Goal: Transaction & Acquisition: Purchase product/service

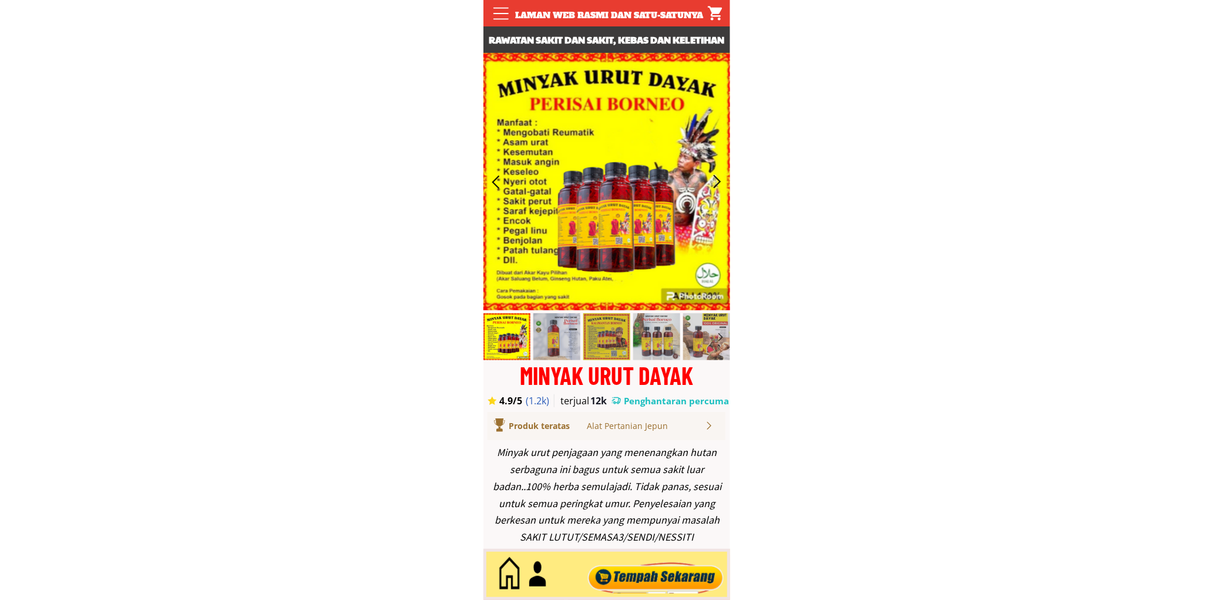
click at [664, 566] on div at bounding box center [655, 574] width 142 height 39
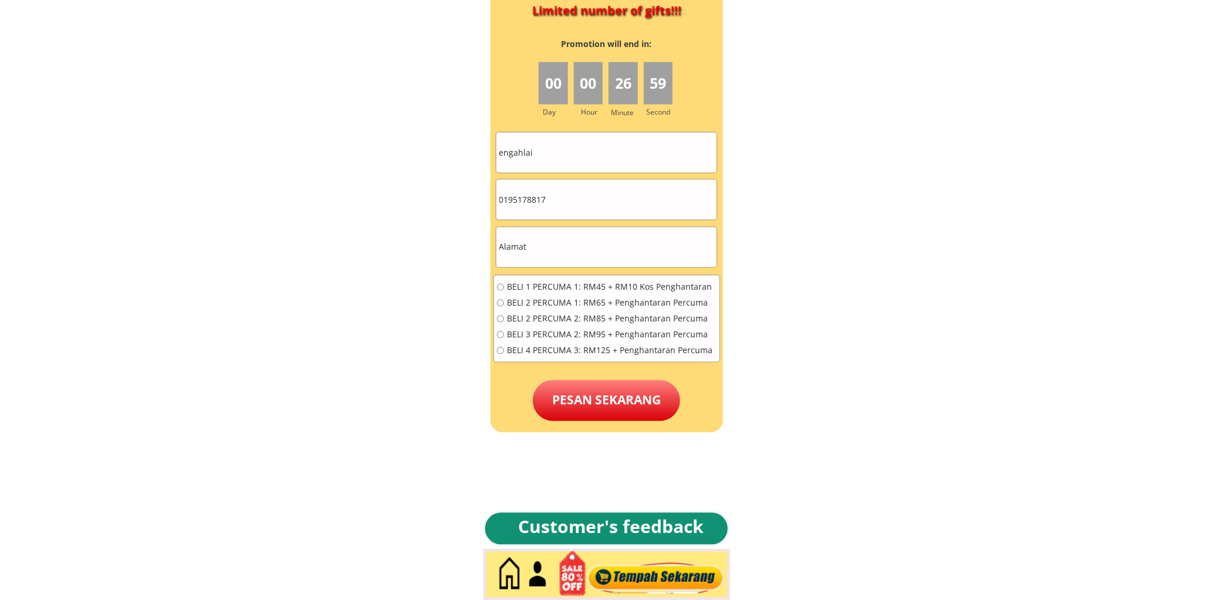
scroll to position [5314, 0]
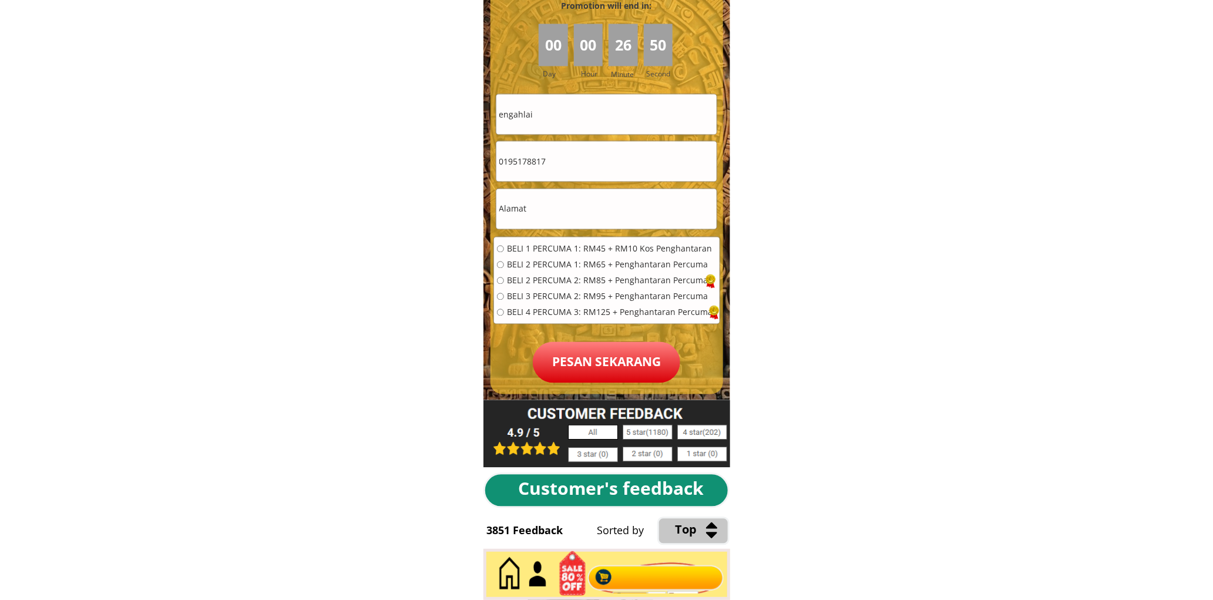
click at [580, 126] on input "engahlai" at bounding box center [606, 115] width 220 height 40
paste input "[PERSON_NAME]"
type input "[PERSON_NAME]"
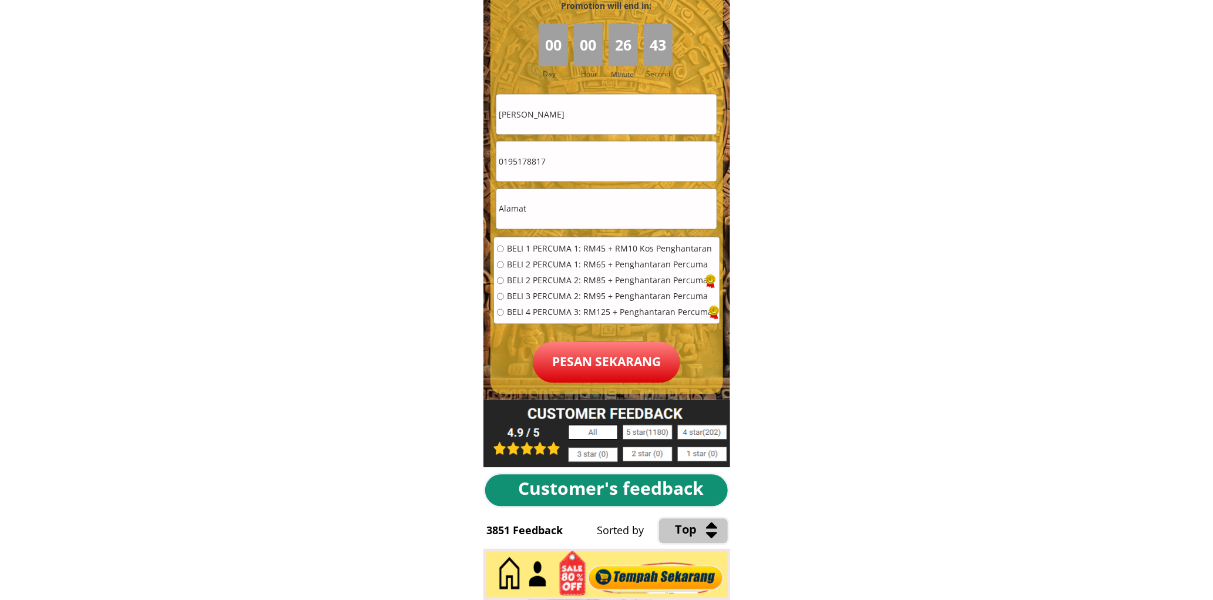
click at [592, 200] on input "text" at bounding box center [606, 209] width 220 height 40
paste input "No 70 , Blk 3, Felda Raja Alias 2"
click at [633, 207] on input "No 70 , Blk 3, Felda Raja Alias 2" at bounding box center [606, 209] width 220 height 40
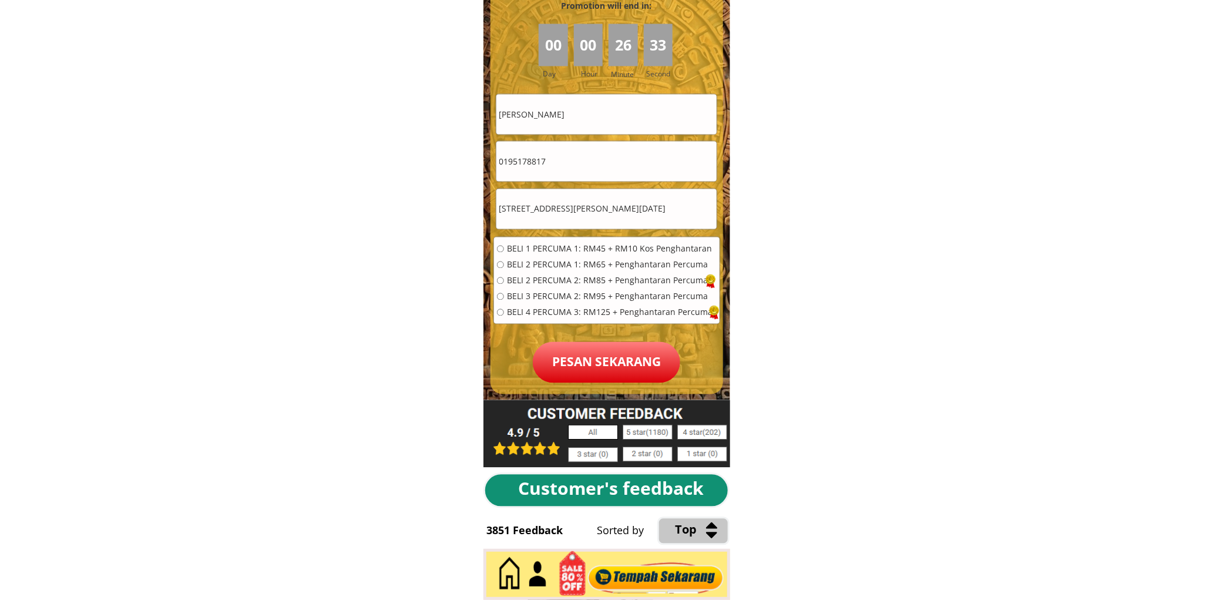
paste input ", 72120,Bandar Seri Jempol N.Sembila"
type input "No 70 , Blk 3, Felda Raja Alias 2, 72120,Bandar Seri Jempol N.Sembila"
click at [565, 177] on input "0195178817" at bounding box center [606, 162] width 220 height 40
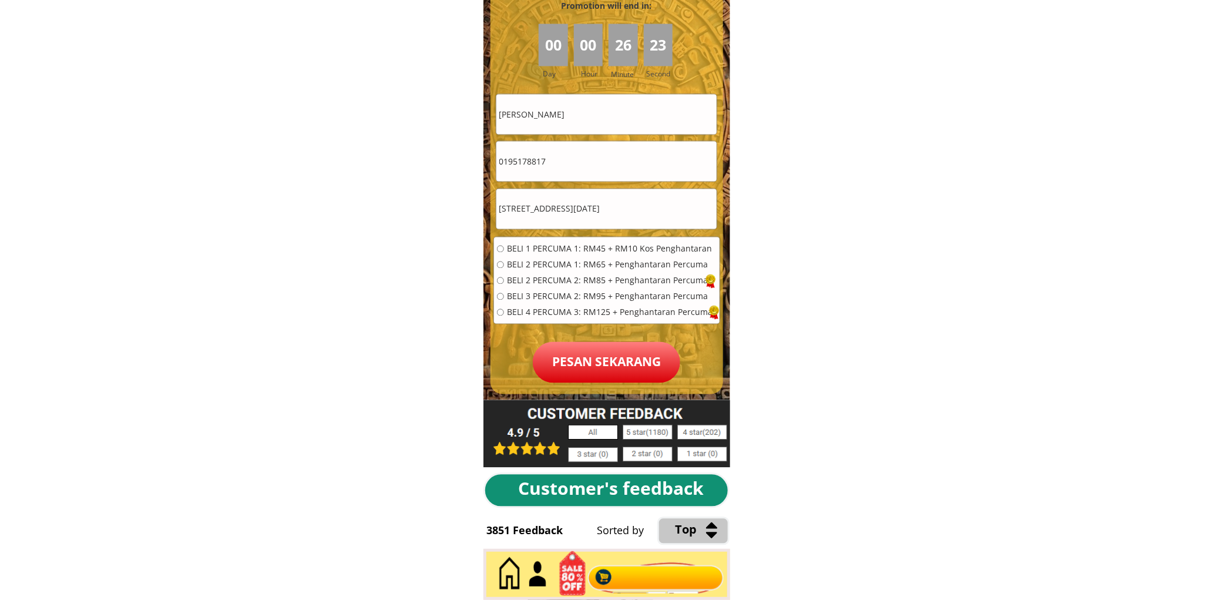
click at [565, 176] on input "0195178817" at bounding box center [606, 162] width 220 height 40
paste input "3-5715450"
type input "013-5715450"
click at [543, 296] on span "BELI 3 PERCUMA 2: RM95 + Penghantaran Percuma" at bounding box center [610, 297] width 206 height 8
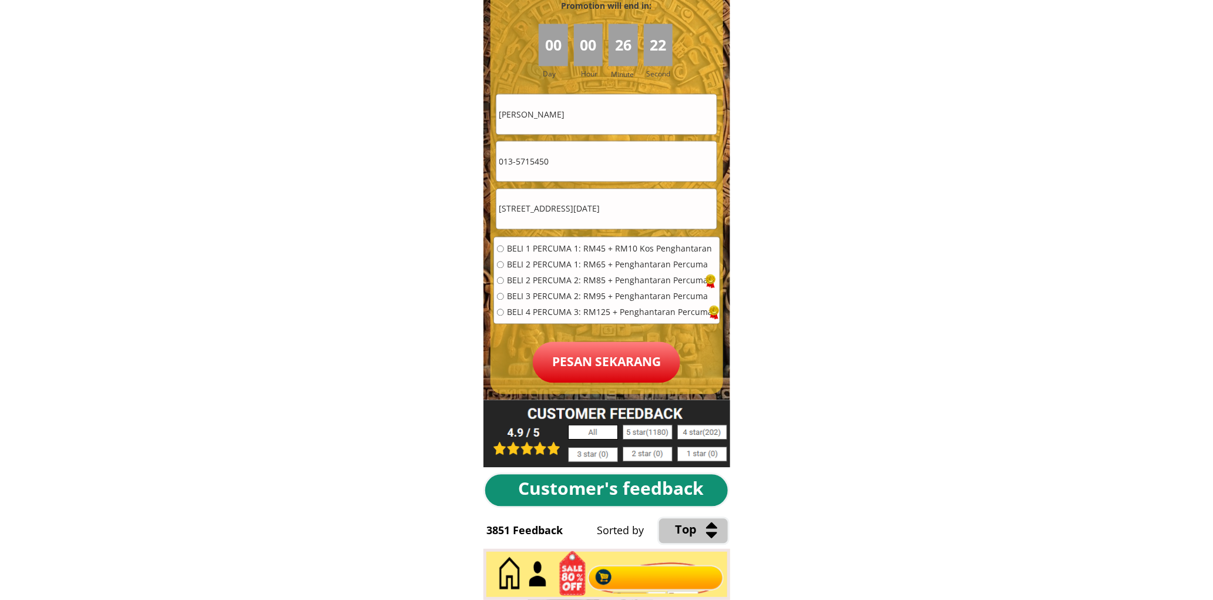
radio input "true"
drag, startPoint x: 519, startPoint y: 166, endPoint x: 536, endPoint y: 184, distance: 24.5
click at [519, 167] on input "013-5715450" at bounding box center [606, 162] width 220 height 40
type input "0135715450"
click at [629, 371] on p "Pesan sekarang" at bounding box center [606, 362] width 147 height 41
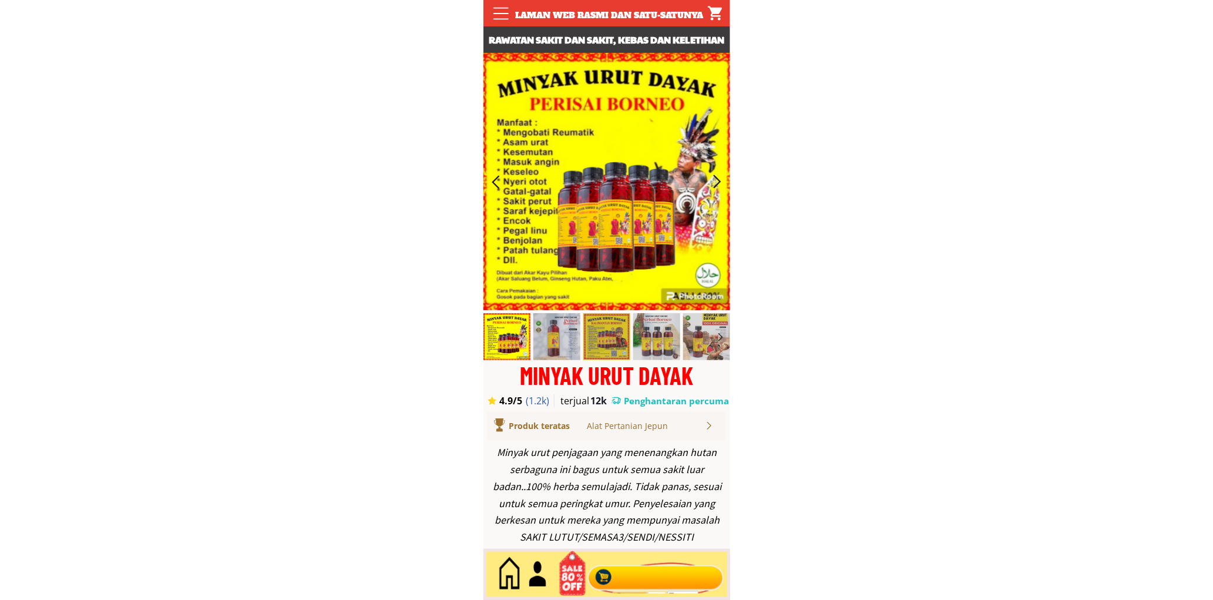
drag, startPoint x: 660, startPoint y: 568, endPoint x: 627, endPoint y: 530, distance: 50.3
click at [661, 569] on div at bounding box center [655, 574] width 142 height 39
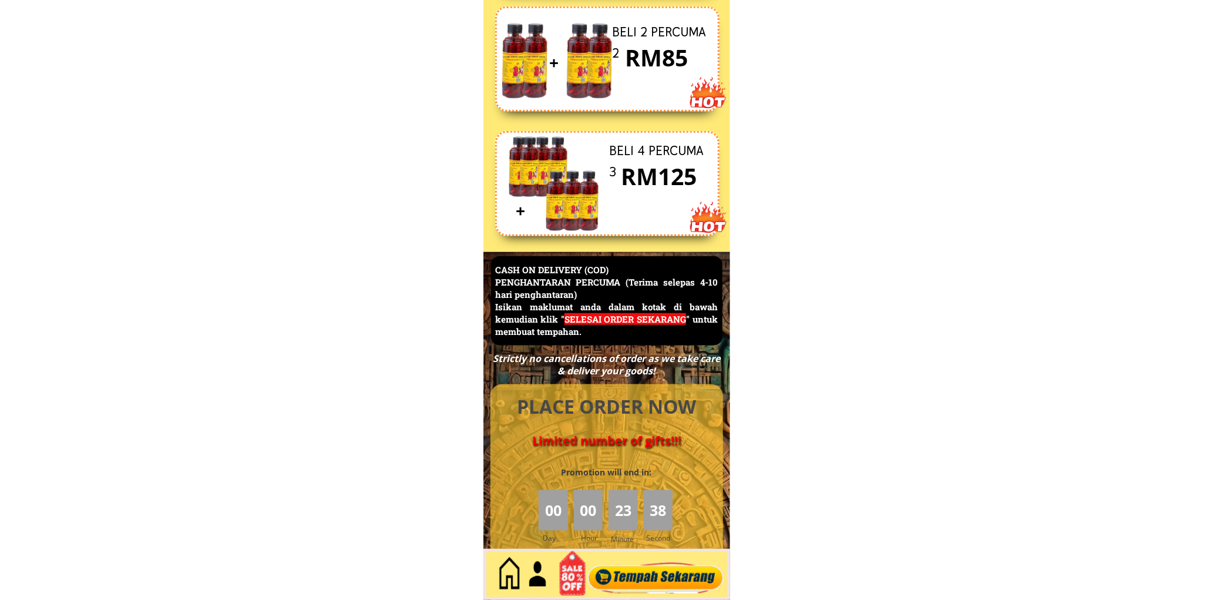
scroll to position [5096, 0]
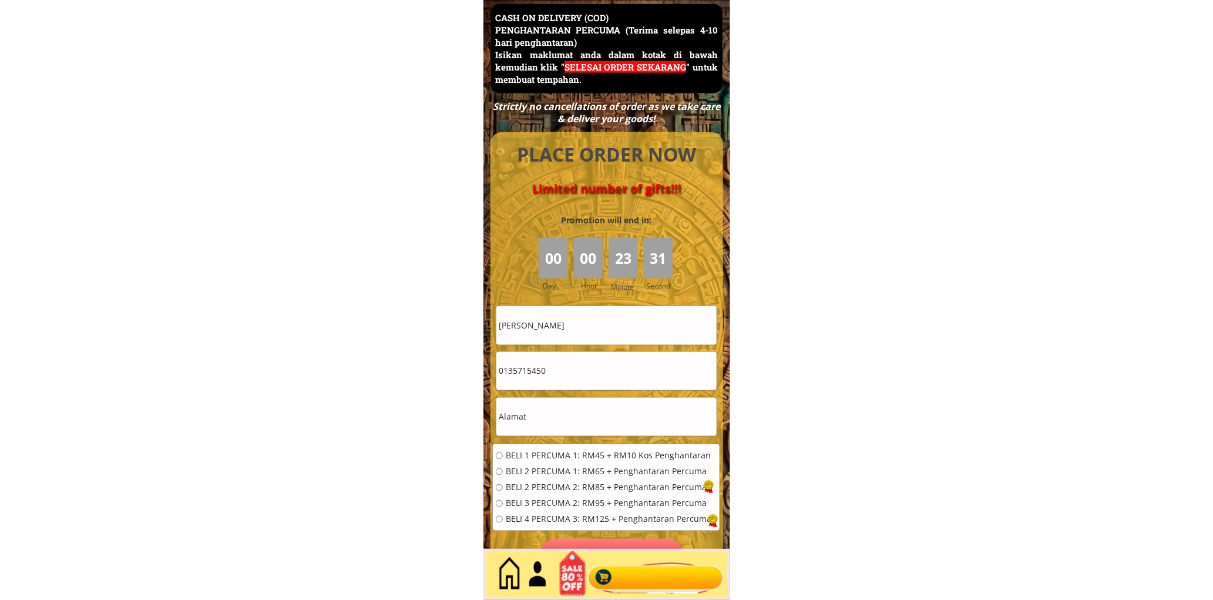
click at [600, 331] on input "[PERSON_NAME]" at bounding box center [606, 325] width 220 height 38
click at [602, 330] on input "[PERSON_NAME]" at bounding box center [606, 325] width 220 height 38
paste input "[PERSON_NAME]"
click at [639, 330] on input "[PERSON_NAME]" at bounding box center [606, 325] width 220 height 38
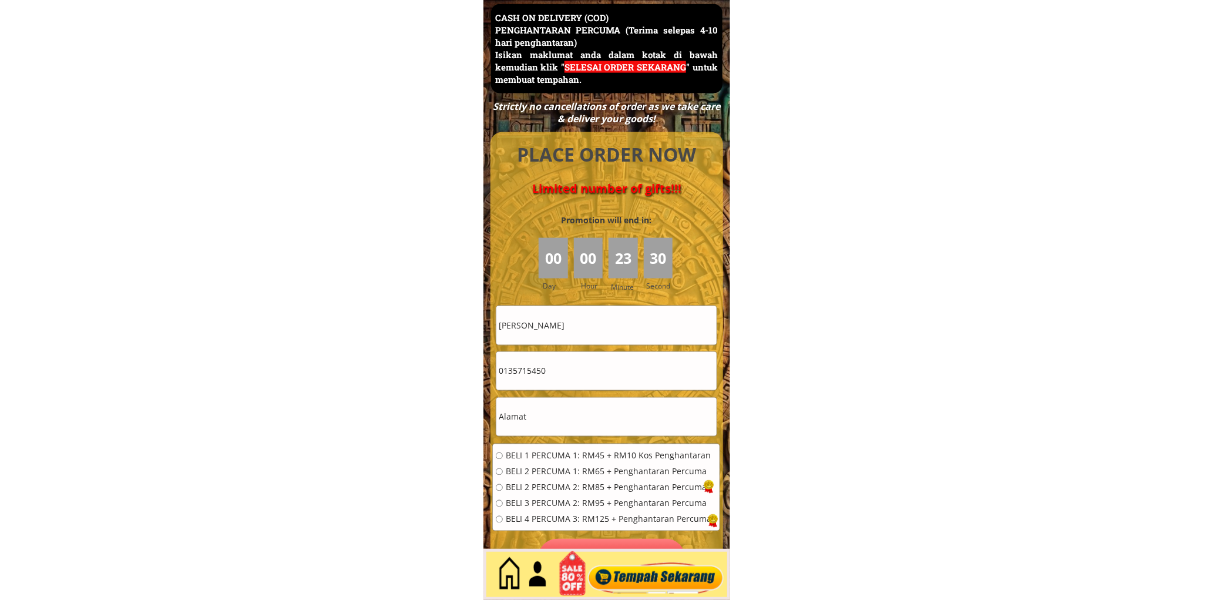
click at [639, 330] on input "[PERSON_NAME]" at bounding box center [606, 325] width 220 height 38
paste input "[PERSON_NAME]"
click at [639, 330] on input "[PERSON_NAME]" at bounding box center [606, 325] width 220 height 38
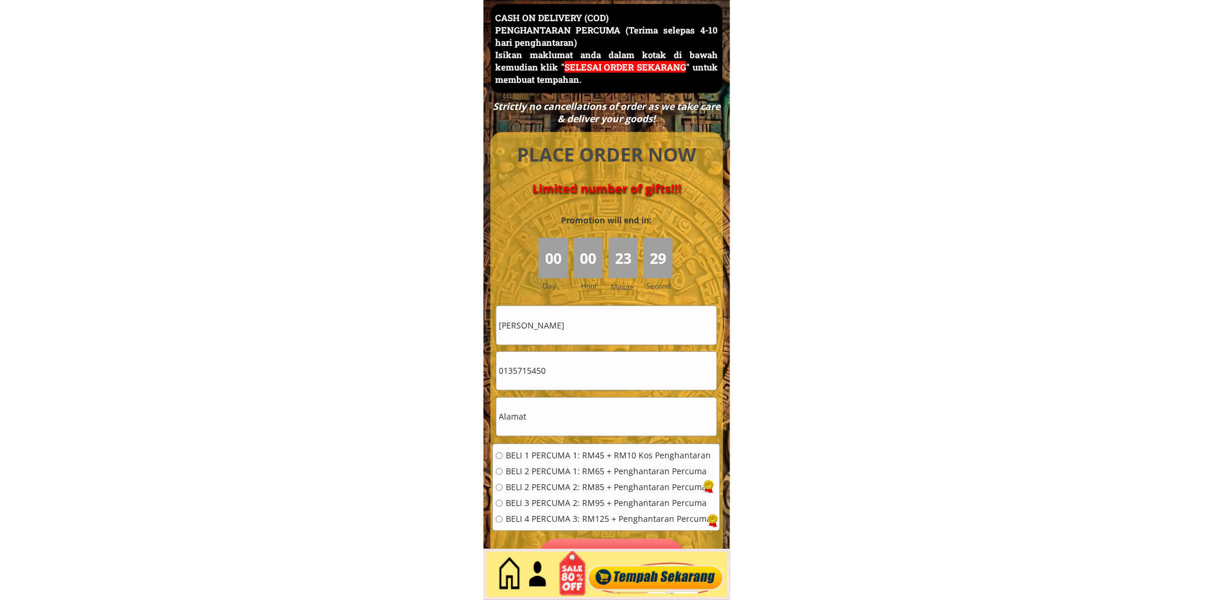
click at [639, 330] on input "[PERSON_NAME]" at bounding box center [606, 325] width 220 height 38
paste input "text"
type input "[PERSON_NAME]"
click at [601, 357] on input "0135715450" at bounding box center [606, 371] width 220 height 38
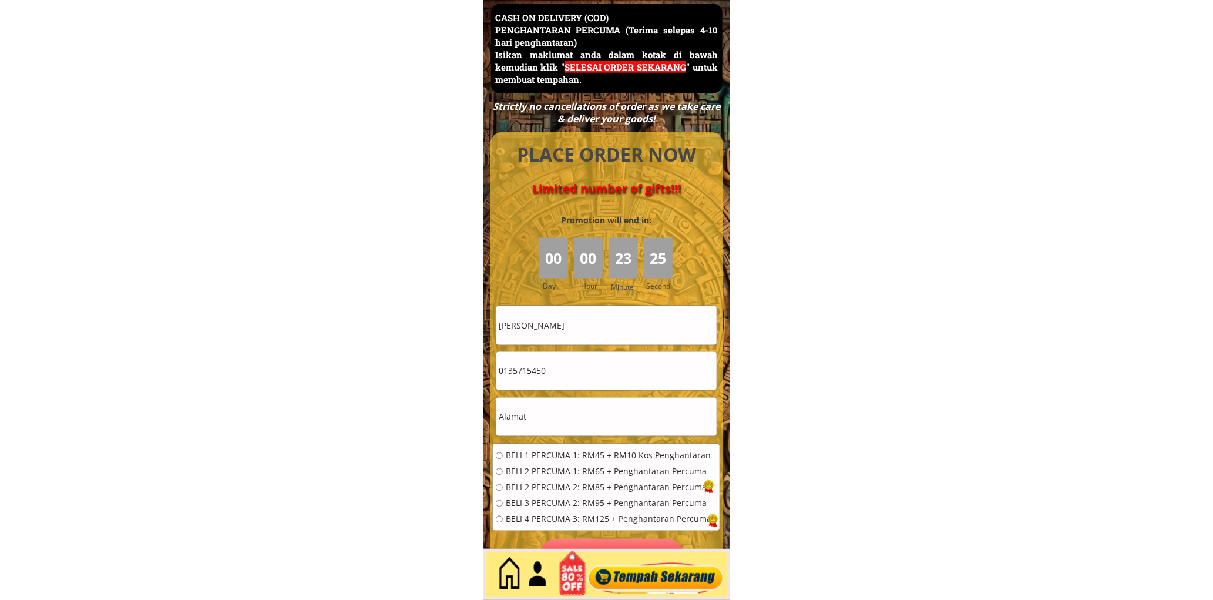
paste input "68023736"
type input "0168023736"
click at [522, 456] on span "BELI 1 PERCUMA 1: RM45 + RM10 Kos Penghantaran" at bounding box center [609, 456] width 206 height 8
radio input "true"
click at [541, 414] on input "text" at bounding box center [606, 417] width 220 height 38
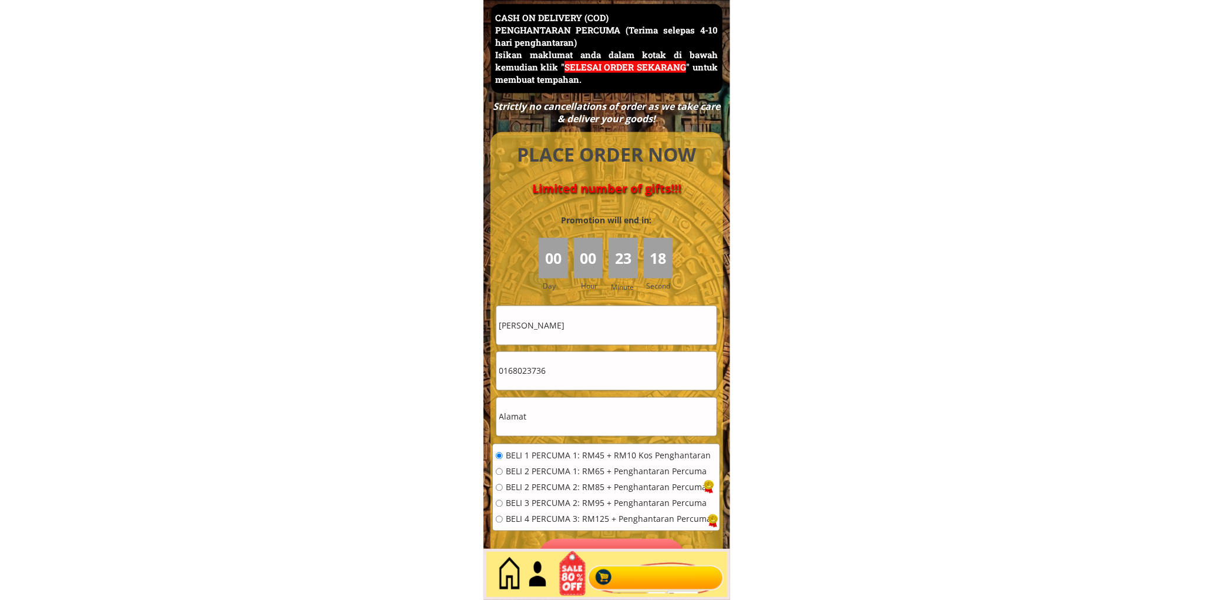
paste input "A2-6.[GEOGRAPHIC_DATA]Jln Lintas.Kepayan"
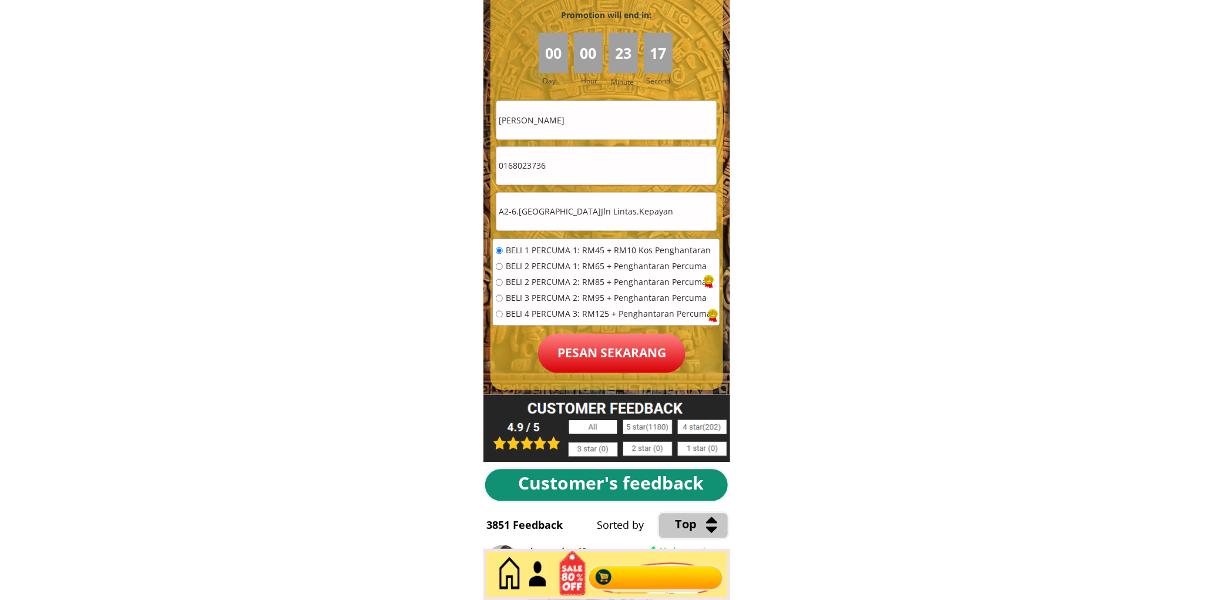
scroll to position [5314, 0]
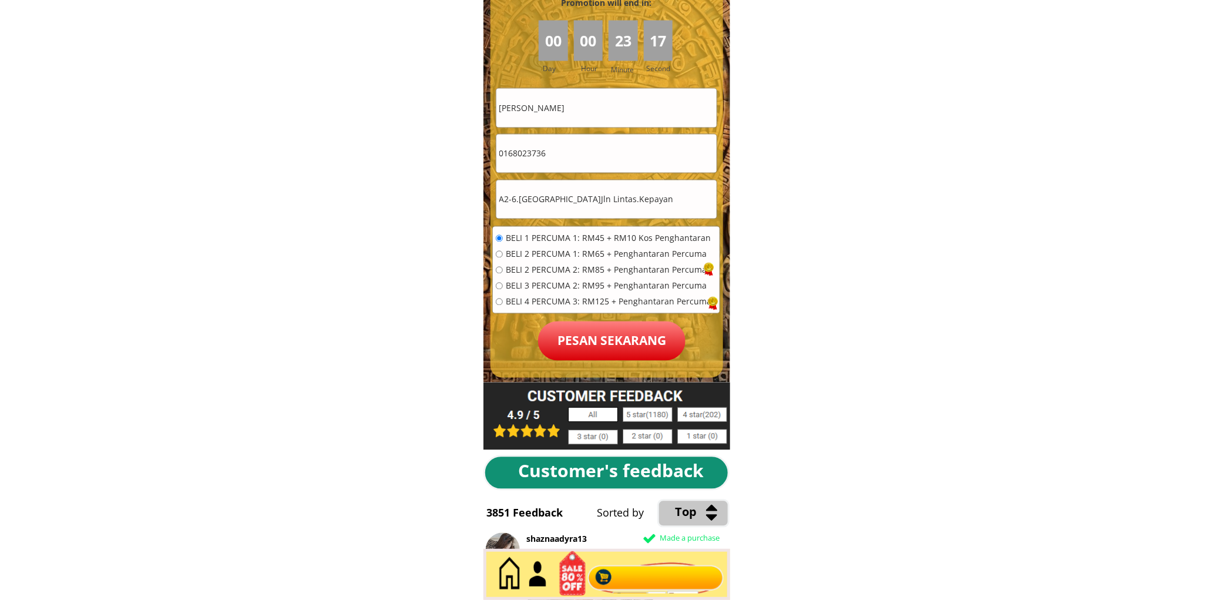
type input "A2-6.[GEOGRAPHIC_DATA]Jln Lintas.Kepayan"
click at [562, 327] on p "Pesan sekarang" at bounding box center [611, 340] width 147 height 39
